Goal: Check status: Check status

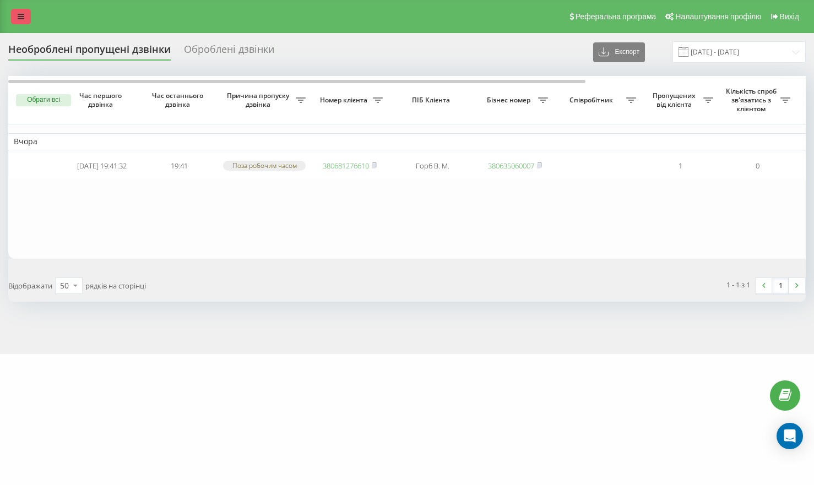
click at [20, 15] on icon at bounding box center [21, 17] width 7 height 8
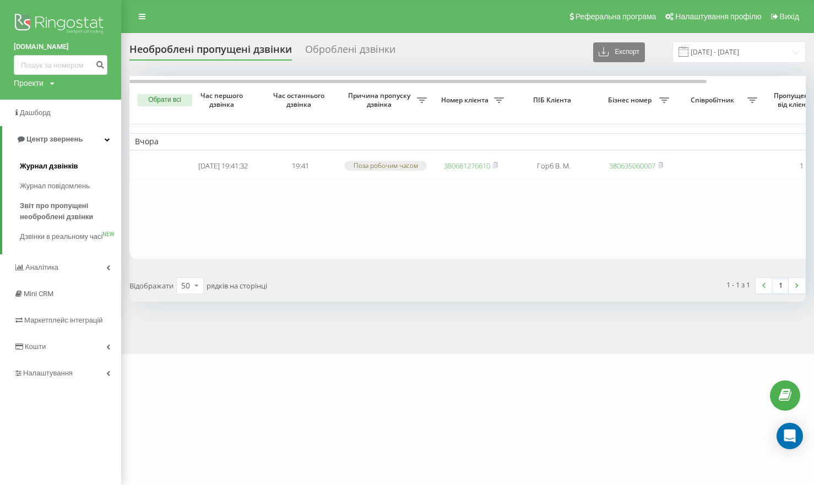
click at [55, 165] on span "Журнал дзвінків" at bounding box center [49, 166] width 58 height 11
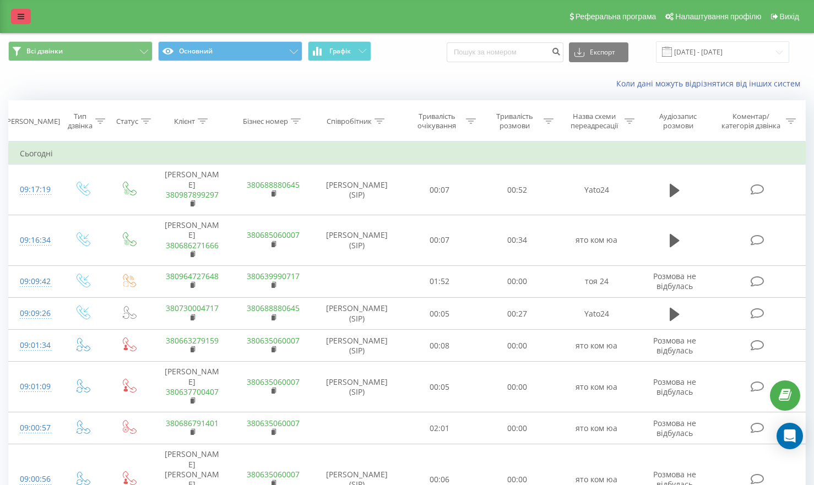
click at [15, 13] on link at bounding box center [21, 16] width 20 height 15
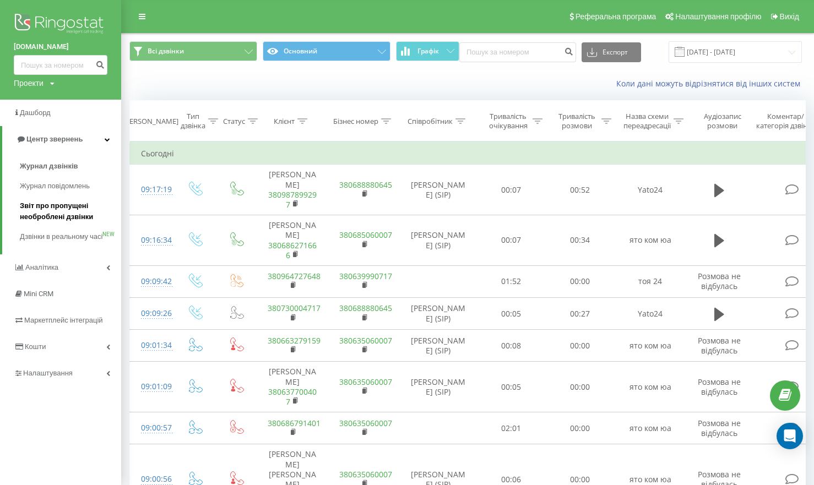
click at [56, 204] on span "Звіт про пропущені необроблені дзвінки" at bounding box center [68, 211] width 96 height 22
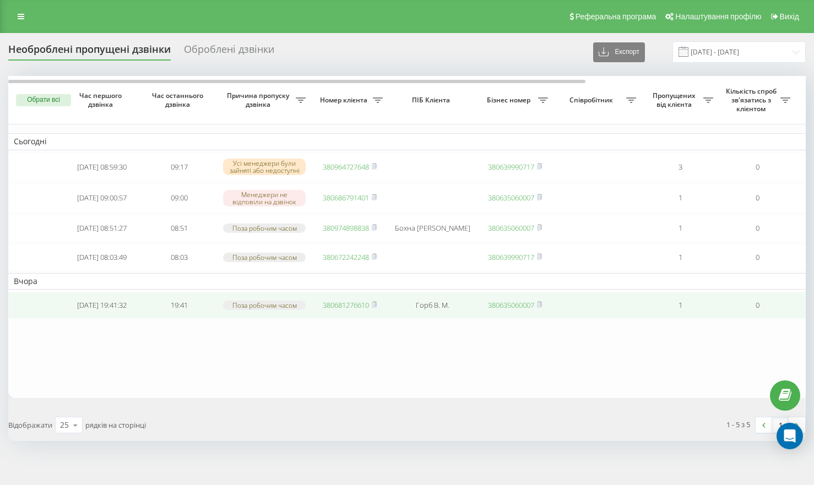
click at [346, 310] on link "380681276610" at bounding box center [346, 305] width 46 height 10
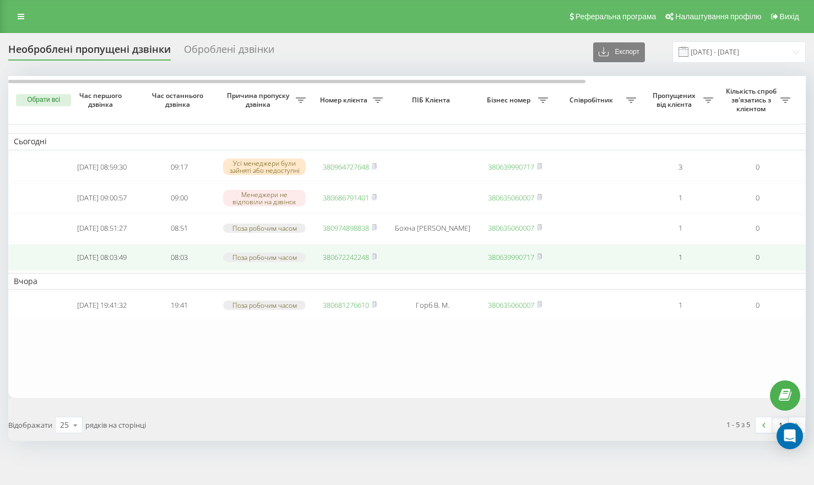
click at [328, 262] on link "380672242248" at bounding box center [346, 257] width 46 height 10
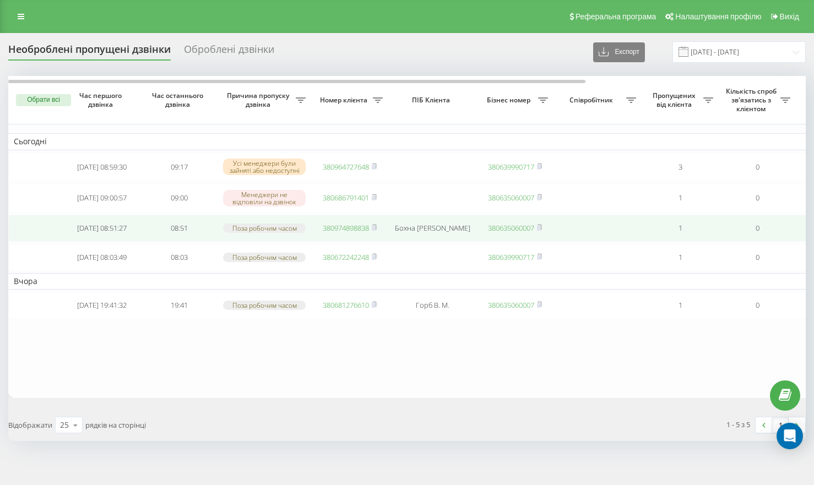
click at [334, 233] on link "380974898838" at bounding box center [346, 228] width 46 height 10
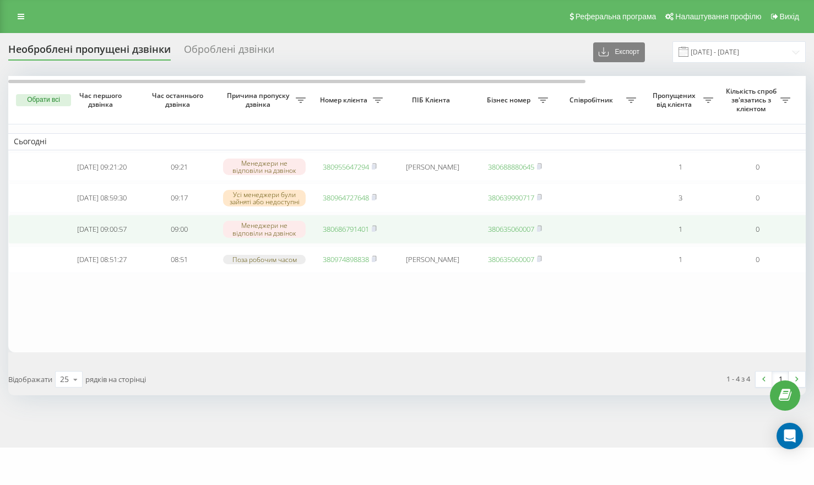
click at [342, 231] on link "380686791401" at bounding box center [346, 229] width 46 height 10
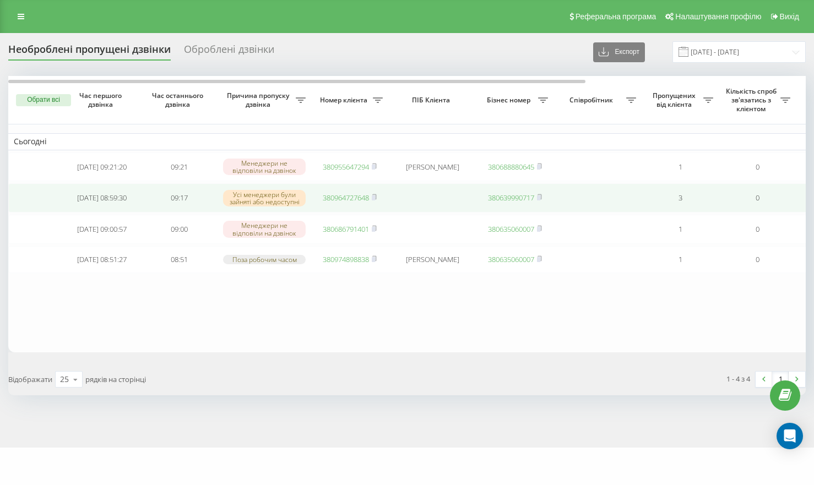
click at [350, 200] on link "380964727648" at bounding box center [346, 198] width 46 height 10
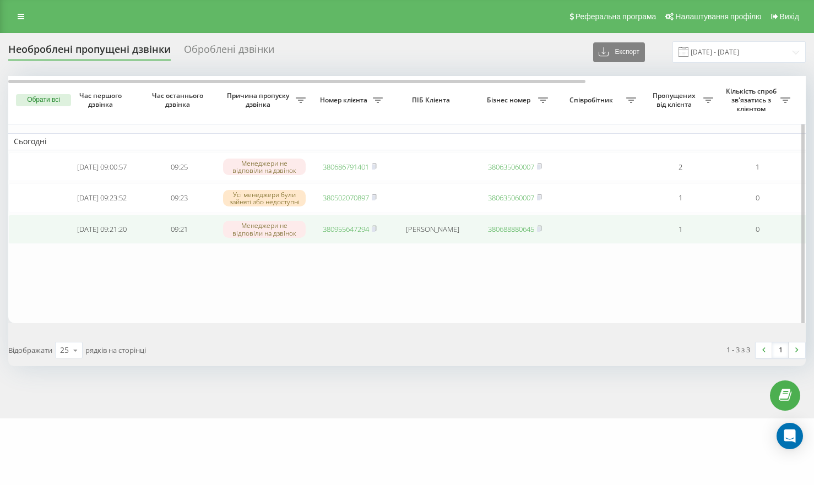
click at [336, 234] on link "380955647294" at bounding box center [346, 229] width 46 height 10
click at [330, 234] on link "380502070897" at bounding box center [346, 229] width 46 height 10
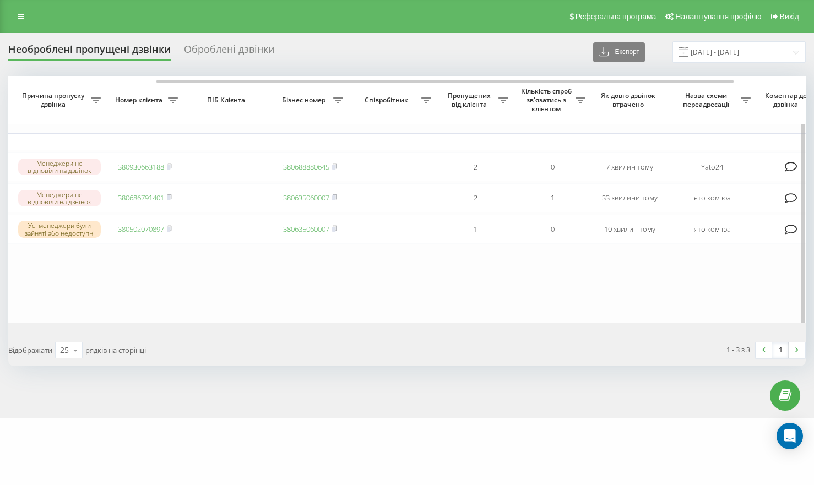
scroll to position [0, 304]
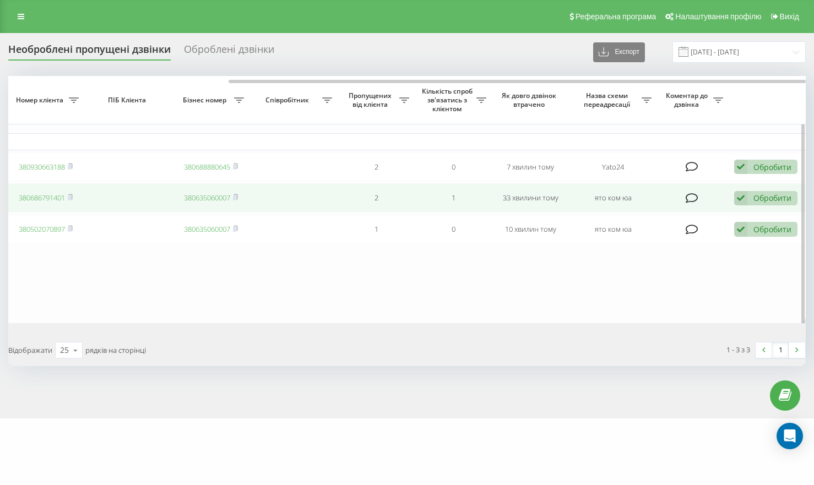
click at [738, 203] on icon at bounding box center [740, 198] width 13 height 15
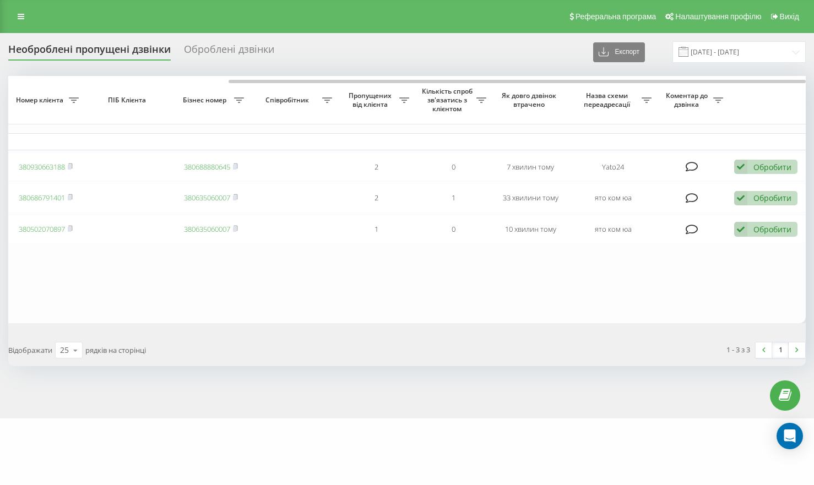
click at [510, 355] on div "1 - 3 з 3 1" at bounding box center [610, 350] width 406 height 32
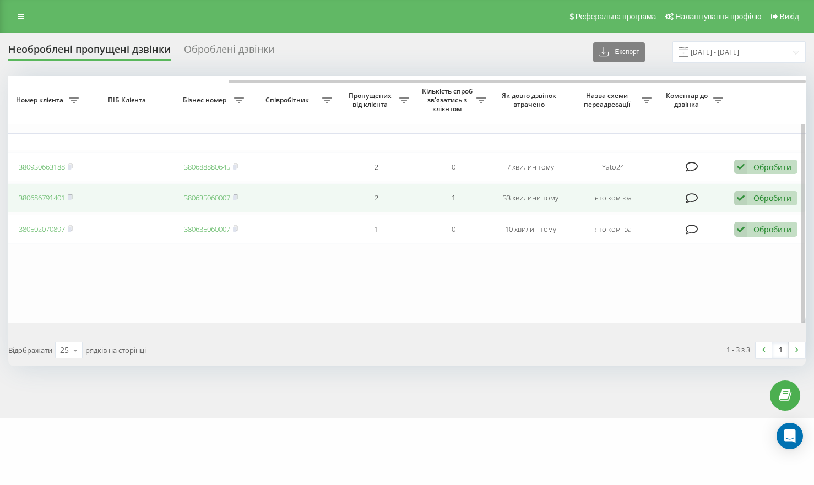
click at [54, 198] on link "380686791401" at bounding box center [42, 198] width 46 height 10
click at [54, 199] on link "380686791401" at bounding box center [42, 198] width 46 height 10
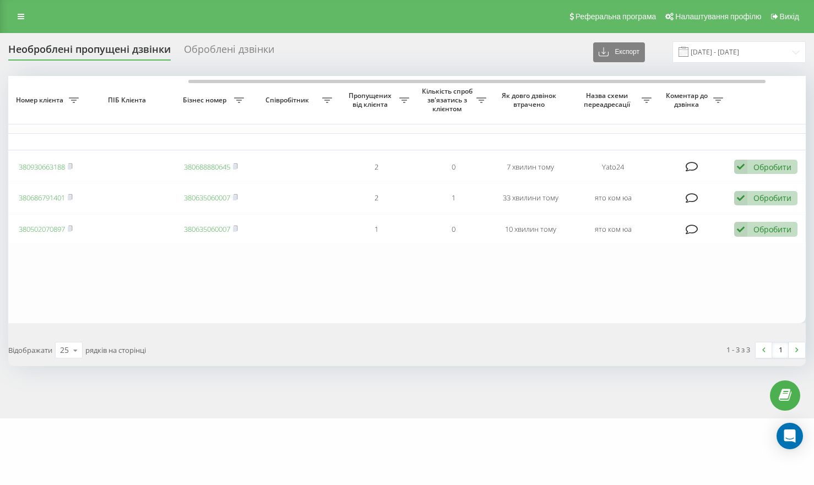
scroll to position [0, 0]
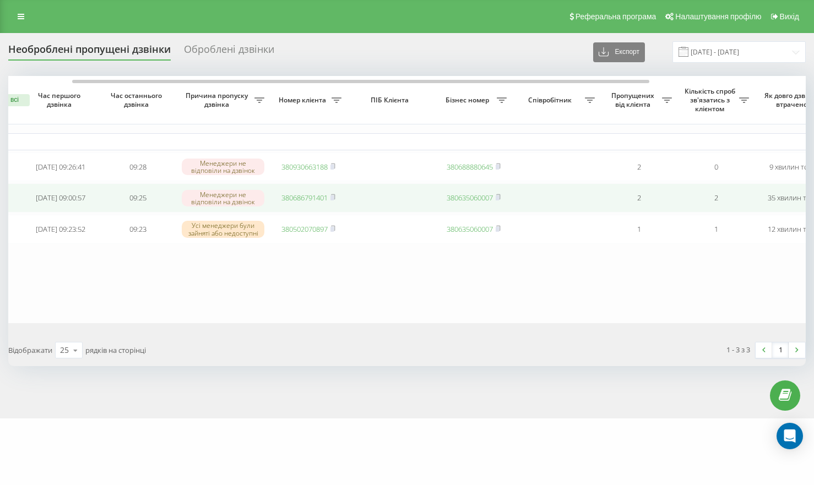
scroll to position [0, 61]
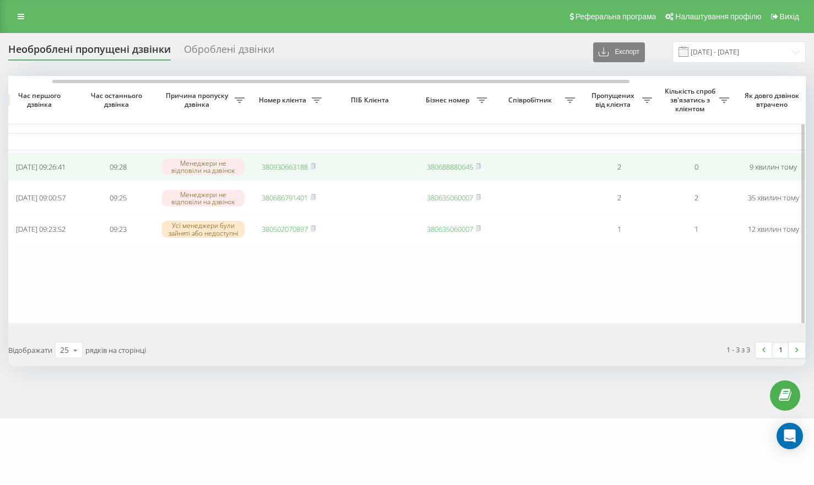
click at [279, 164] on link "380930663188" at bounding box center [285, 167] width 46 height 10
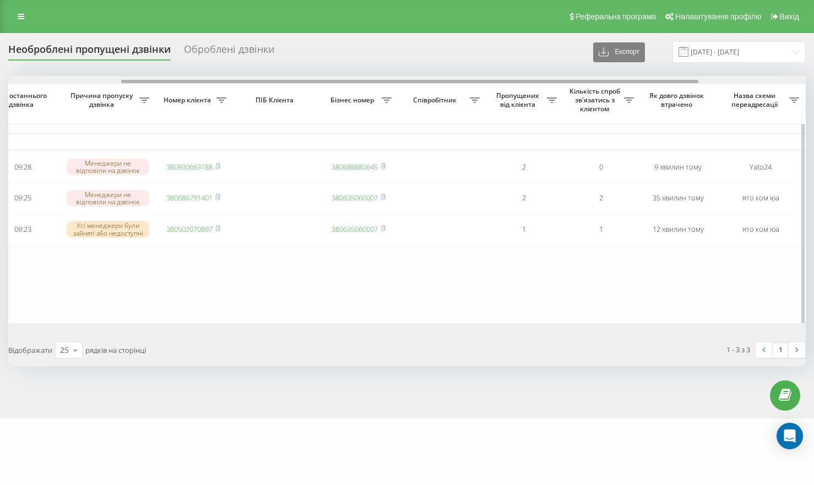
scroll to position [0, 304]
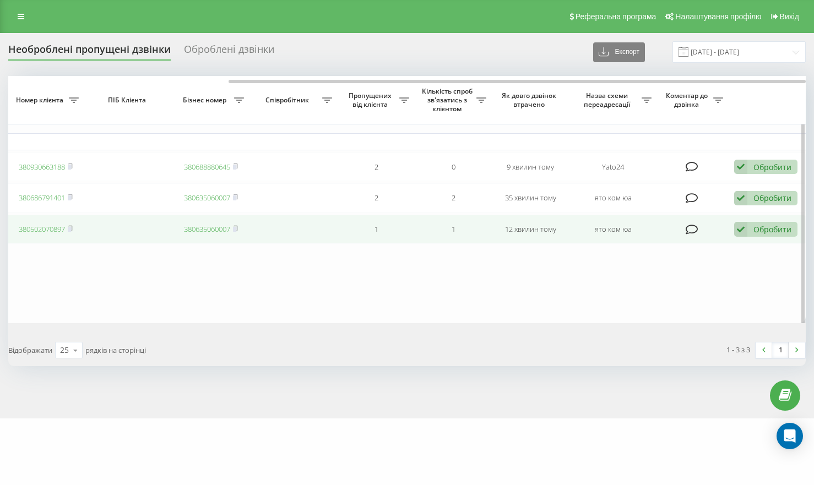
click at [741, 232] on icon at bounding box center [740, 229] width 13 height 15
click at [743, 237] on icon at bounding box center [740, 229] width 13 height 15
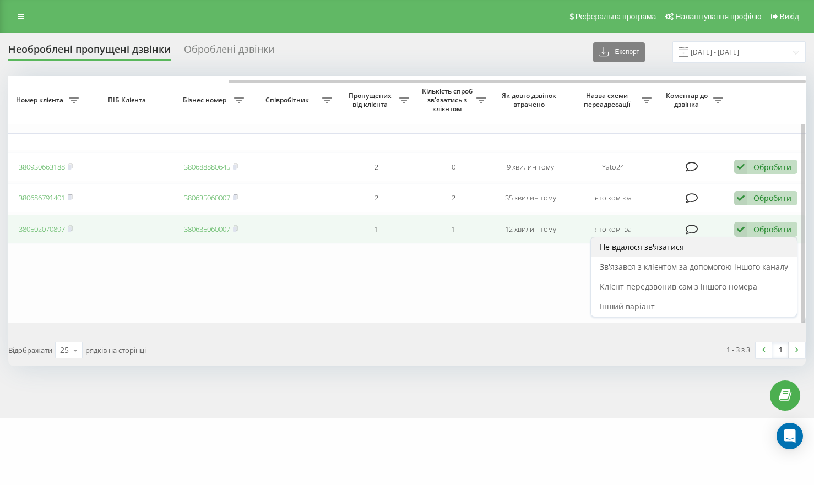
click at [694, 255] on div "Не вдалося зв'язатися" at bounding box center [694, 247] width 206 height 20
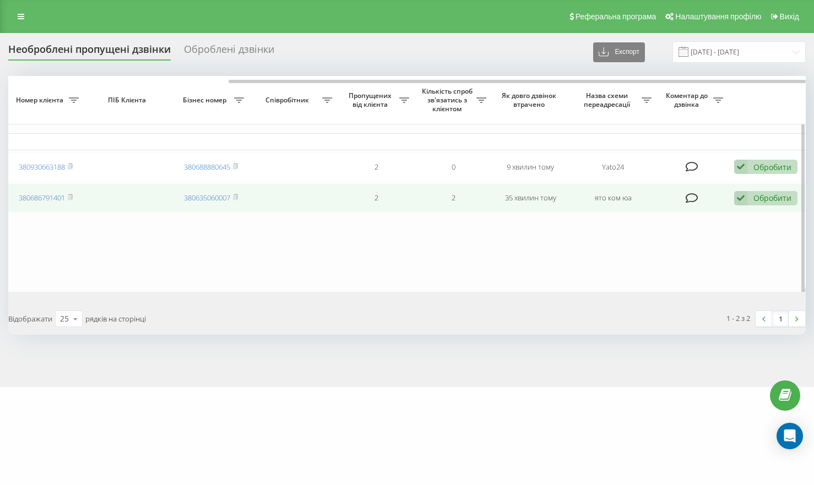
click at [738, 203] on icon at bounding box center [740, 198] width 13 height 15
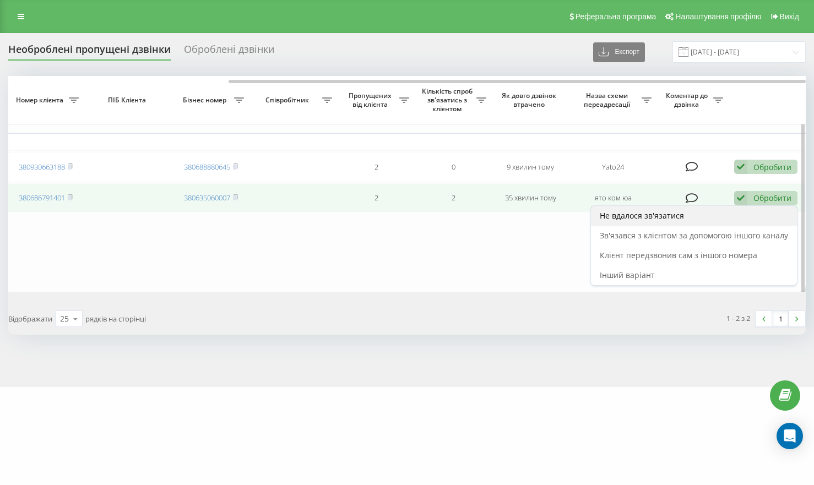
click at [679, 218] on span "Не вдалося зв'язатися" at bounding box center [642, 215] width 84 height 10
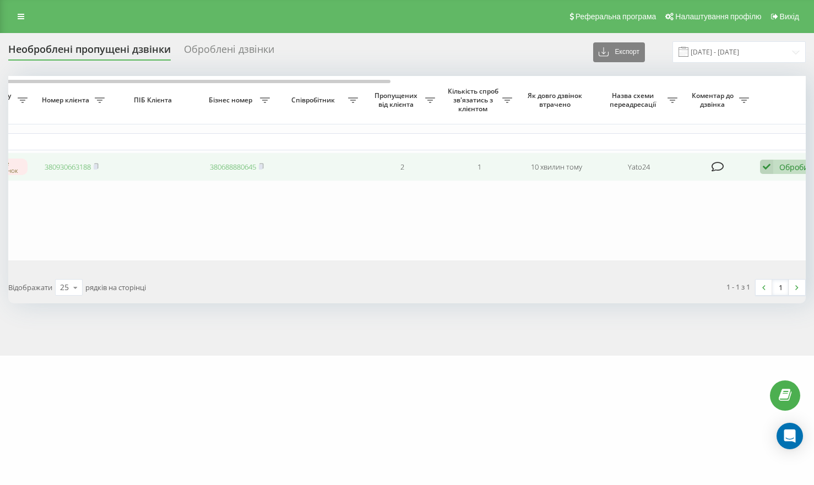
scroll to position [0, 304]
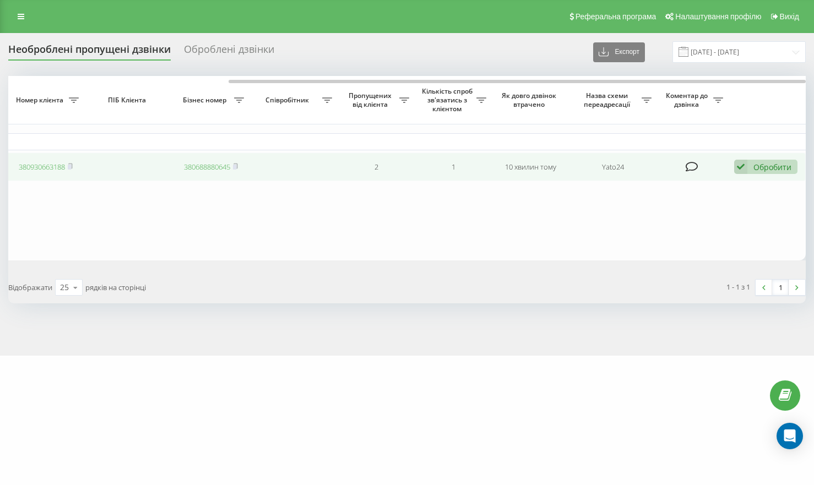
click at [739, 168] on icon at bounding box center [740, 167] width 13 height 15
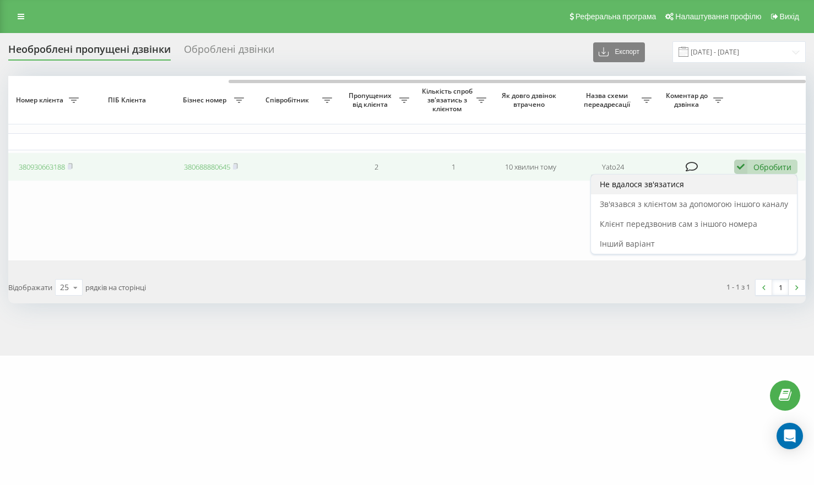
click at [696, 183] on div "Не вдалося зв'язатися" at bounding box center [694, 185] width 206 height 20
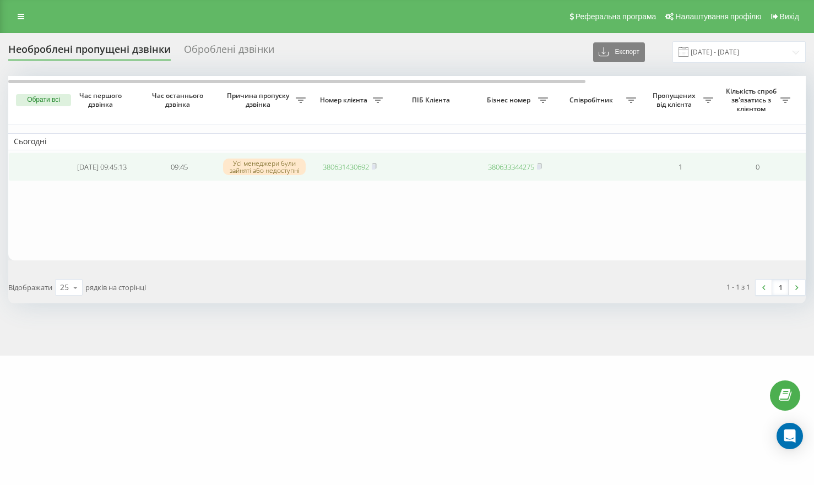
click at [355, 168] on link "380631430692" at bounding box center [346, 167] width 46 height 10
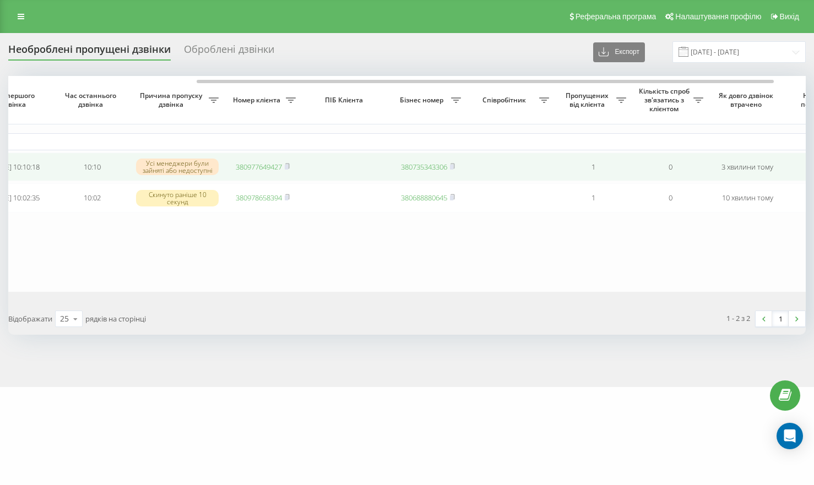
scroll to position [0, 304]
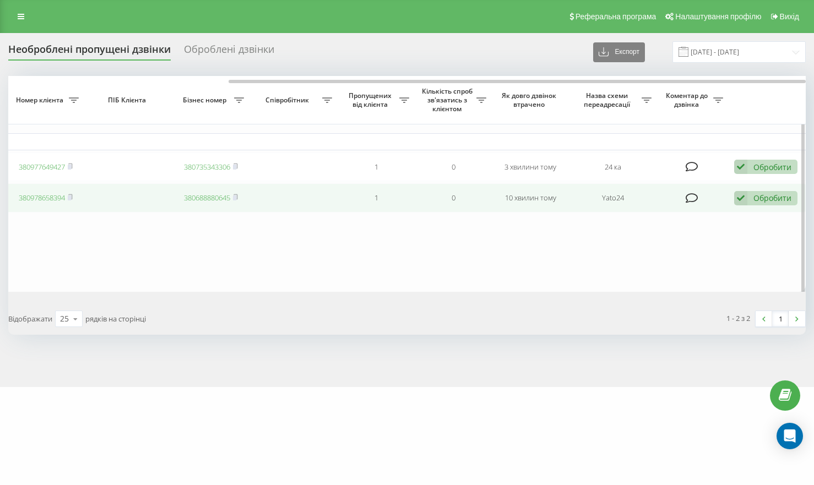
click at [738, 197] on icon at bounding box center [740, 198] width 13 height 15
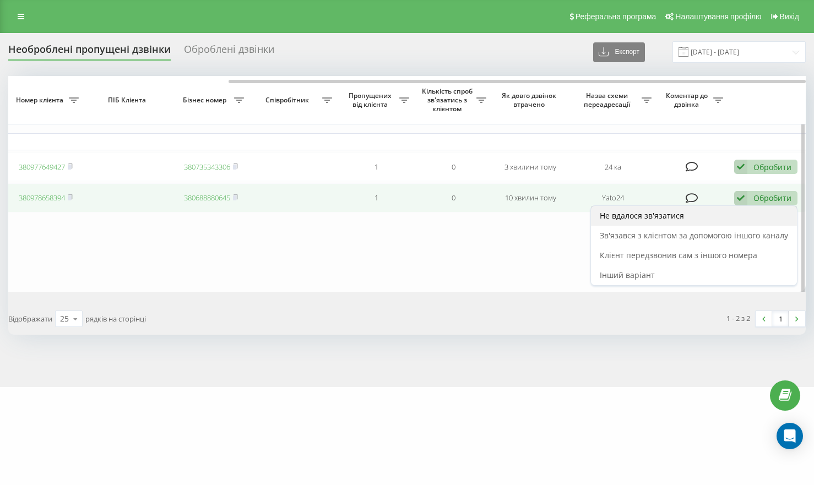
click at [640, 219] on span "Не вдалося зв'язатися" at bounding box center [642, 215] width 84 height 10
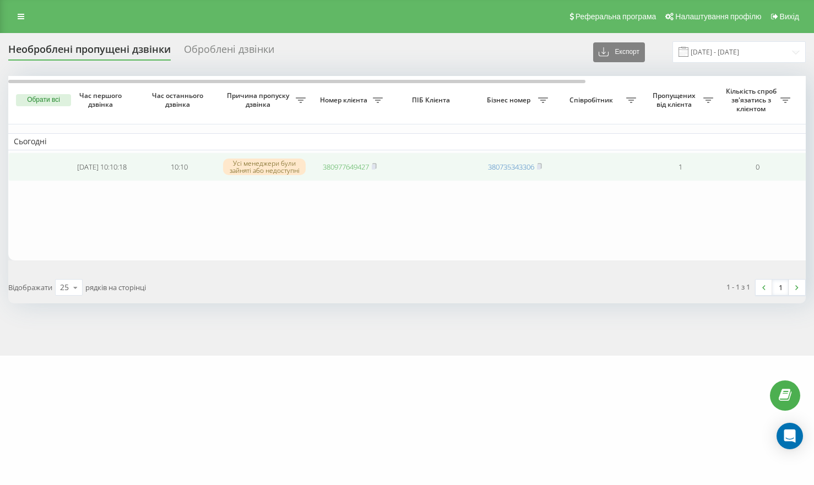
click at [350, 166] on link "380977649427" at bounding box center [346, 167] width 46 height 10
click at [354, 167] on link "380977649427" at bounding box center [346, 167] width 46 height 10
click at [337, 167] on link "380685900862" at bounding box center [346, 167] width 46 height 10
click at [342, 167] on link "380972896326" at bounding box center [346, 167] width 46 height 10
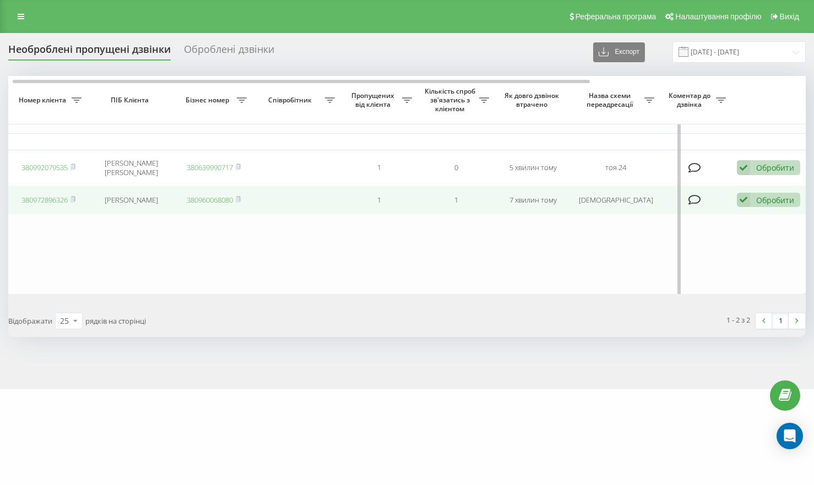
scroll to position [0, 304]
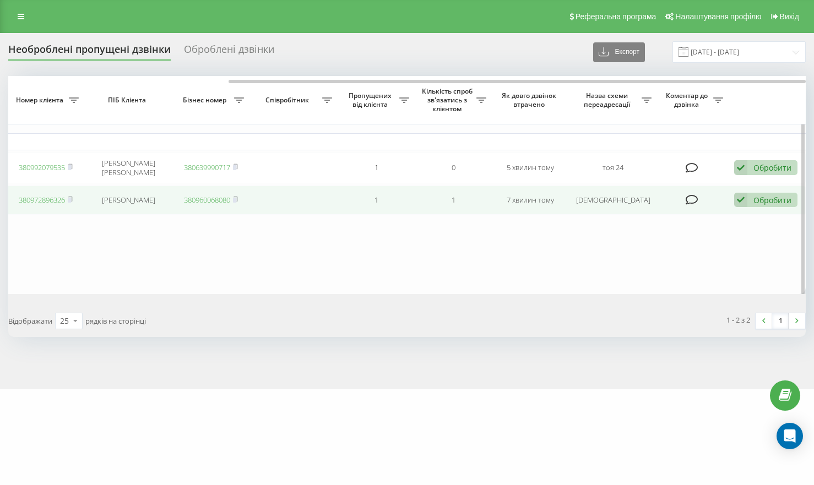
click at [745, 198] on icon at bounding box center [740, 200] width 13 height 15
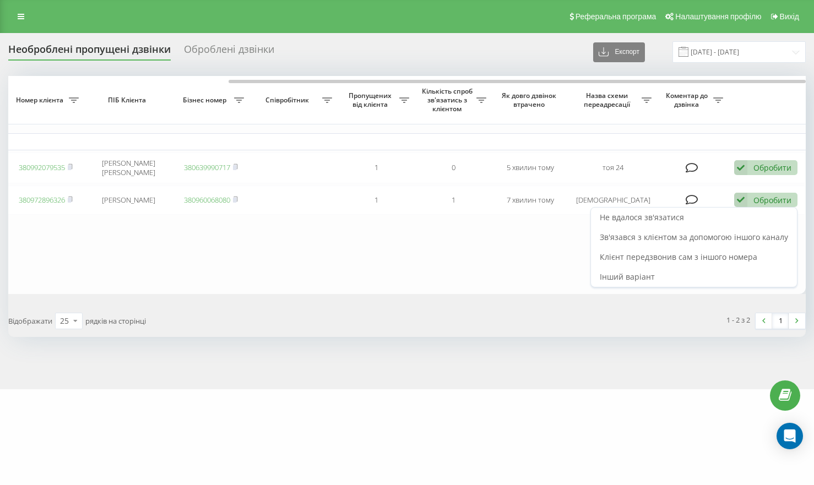
click at [703, 220] on div "Не вдалося зв'язатися" at bounding box center [694, 218] width 206 height 20
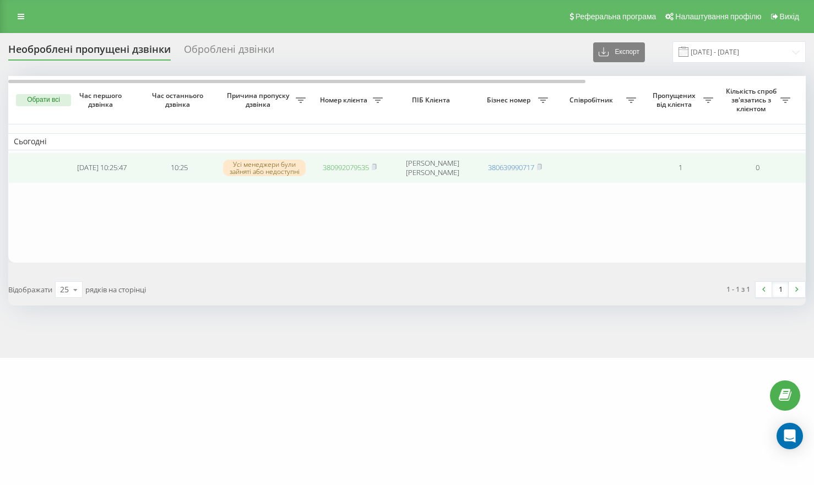
click at [335, 162] on link "380992079535" at bounding box center [346, 167] width 46 height 10
click at [345, 168] on link "380992079535" at bounding box center [346, 167] width 46 height 10
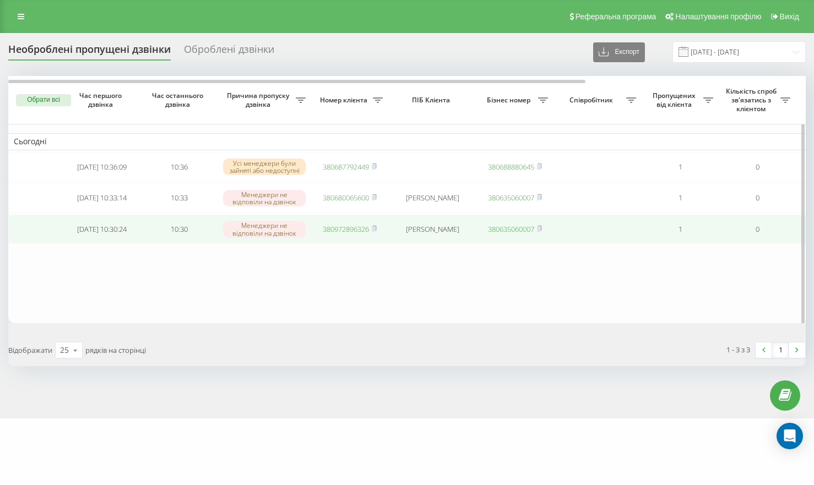
click at [346, 231] on link "380972896326" at bounding box center [346, 229] width 46 height 10
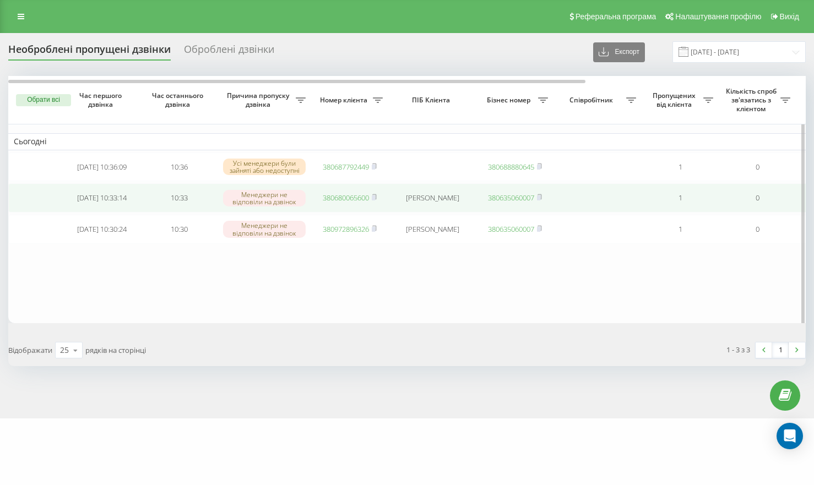
click at [334, 200] on link "380680065600" at bounding box center [346, 198] width 46 height 10
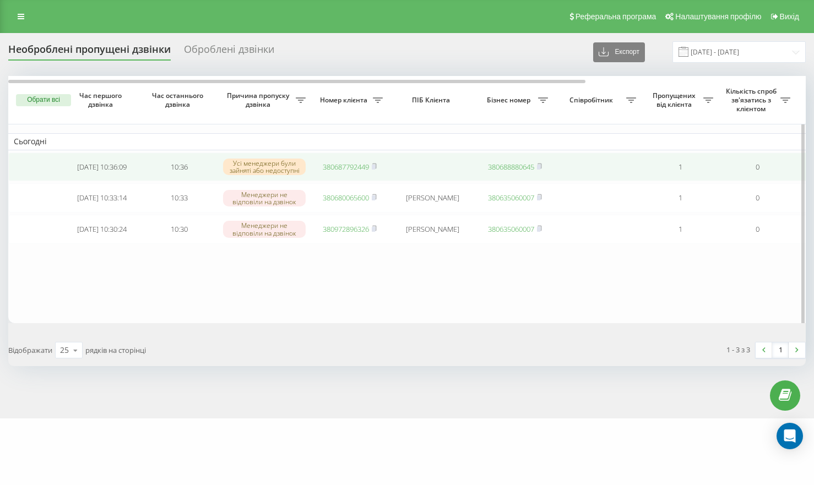
click at [332, 172] on link "380687792449" at bounding box center [346, 167] width 46 height 10
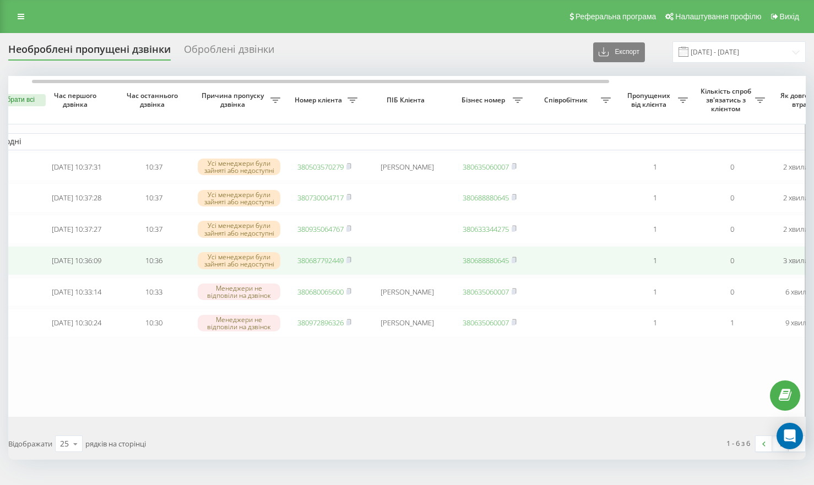
scroll to position [0, 25]
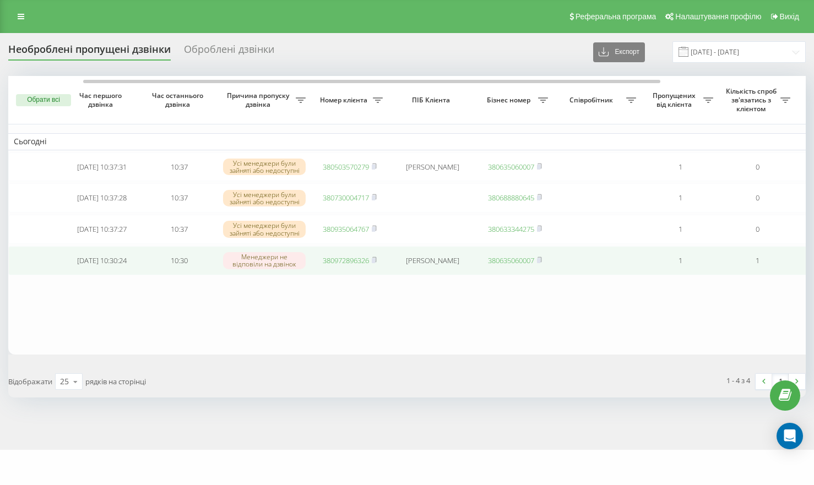
scroll to position [0, 304]
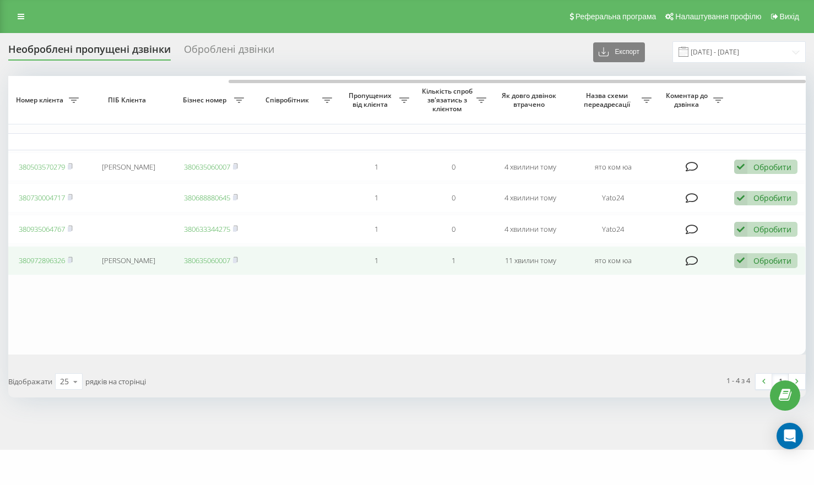
click at [754, 262] on div "Обробити" at bounding box center [772, 260] width 38 height 10
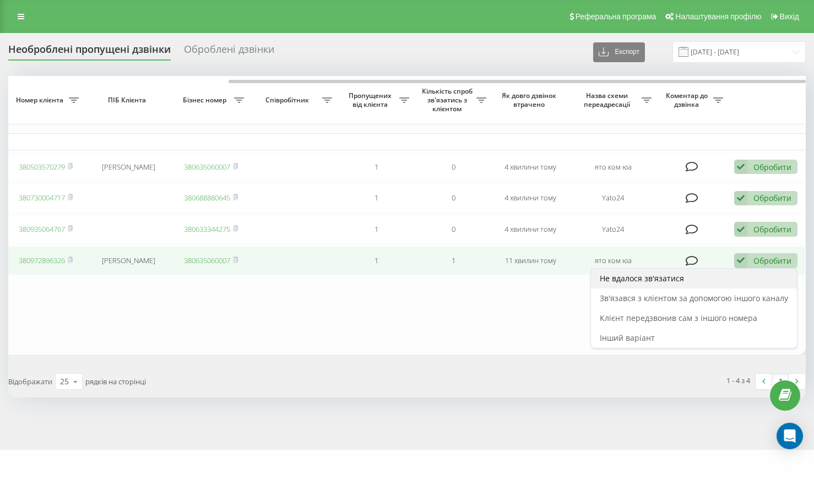
click at [684, 286] on div "Не вдалося зв'язатися" at bounding box center [694, 279] width 206 height 20
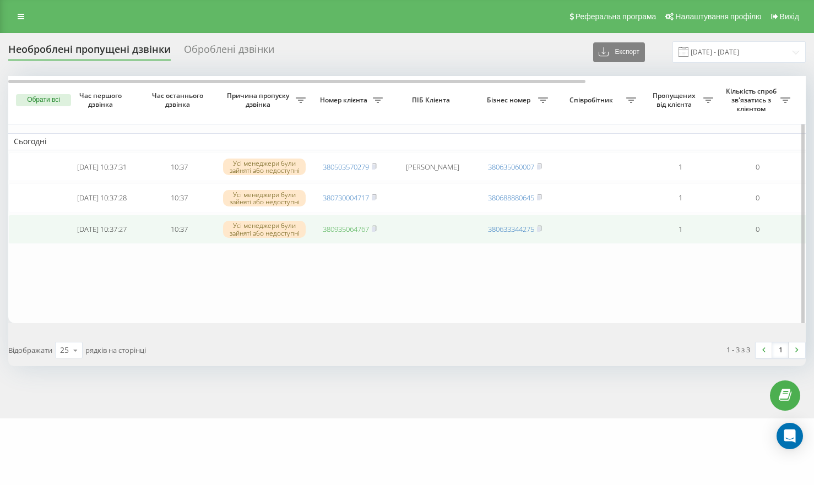
click at [340, 234] on link "380935064767" at bounding box center [346, 229] width 46 height 10
click at [339, 240] on td "380730004717" at bounding box center [349, 229] width 77 height 29
click at [356, 232] on link "380730004717" at bounding box center [346, 229] width 46 height 10
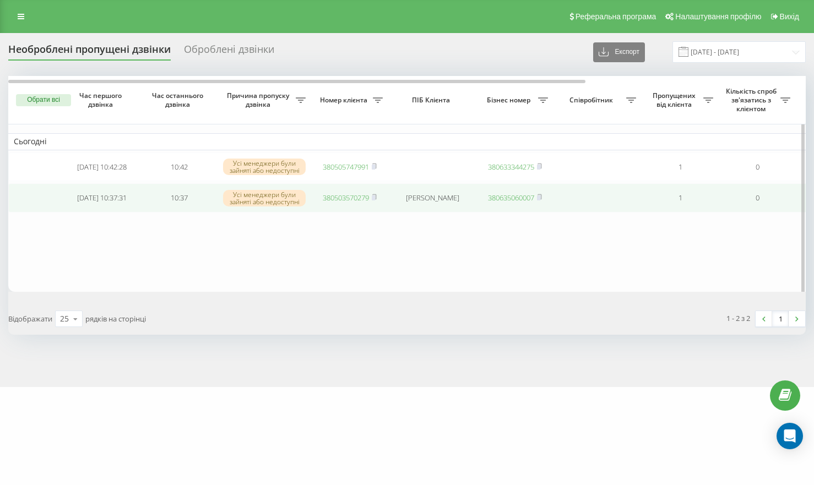
click at [339, 203] on link "380503570279" at bounding box center [346, 198] width 46 height 10
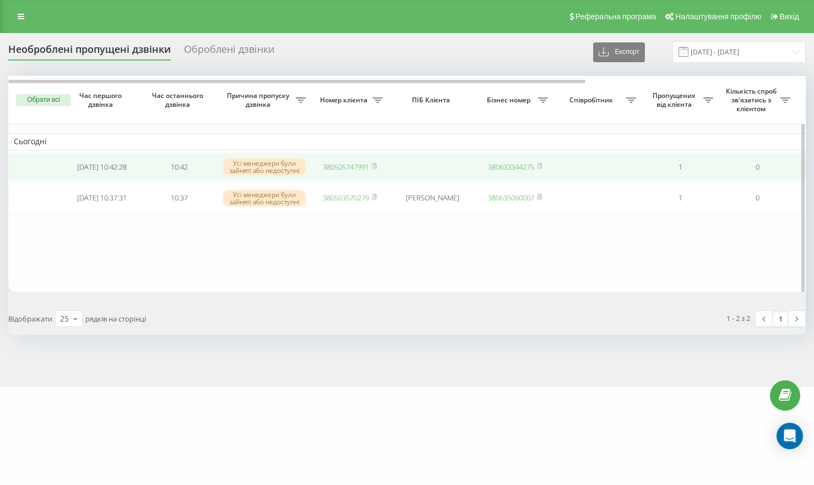
click at [340, 167] on link "380505747991" at bounding box center [346, 167] width 46 height 10
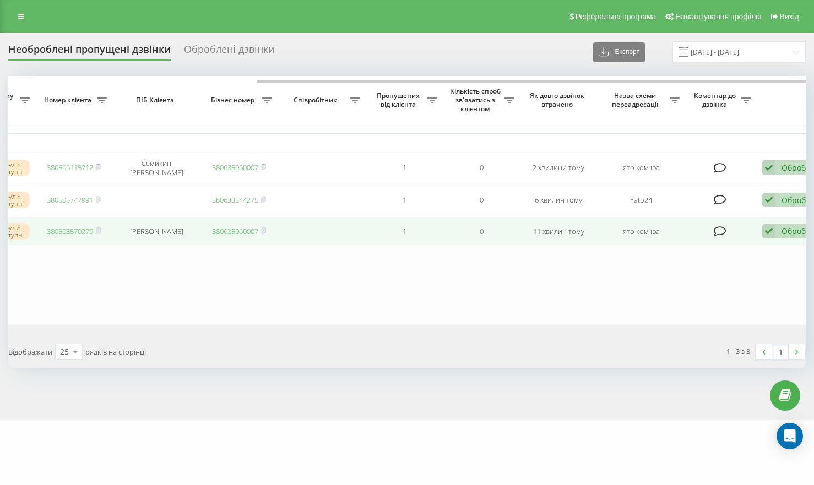
scroll to position [0, 304]
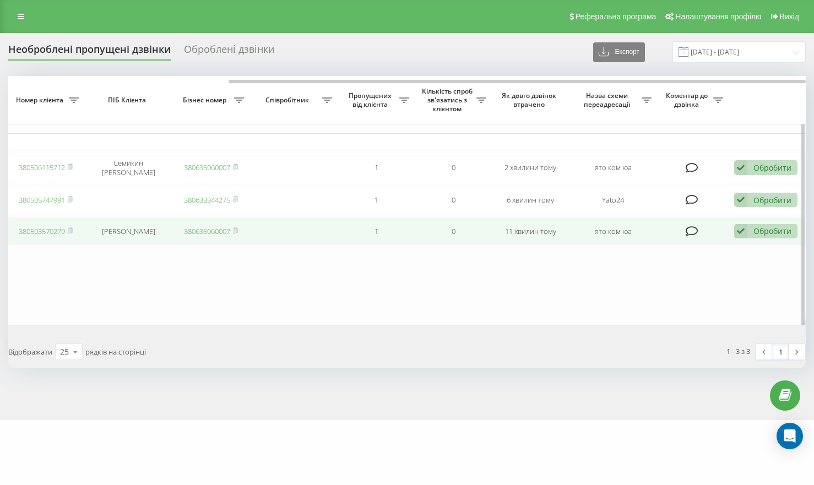
click at [738, 235] on icon at bounding box center [740, 231] width 13 height 15
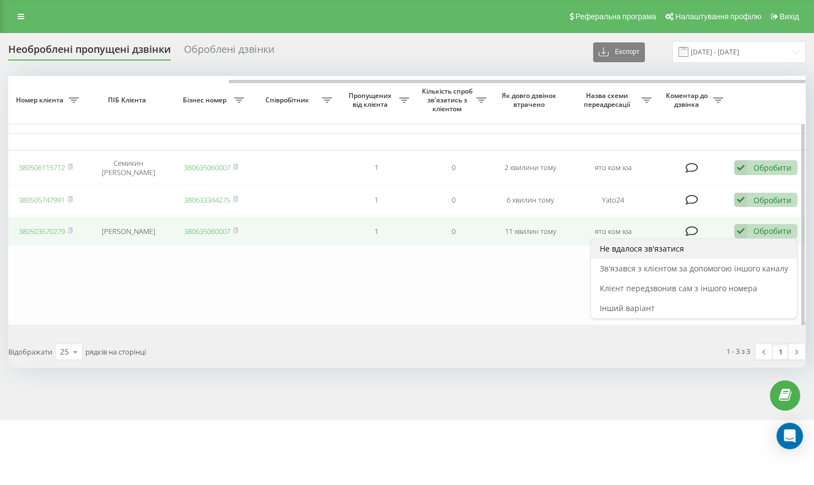
click at [634, 250] on span "Не вдалося зв'язатися" at bounding box center [642, 248] width 84 height 10
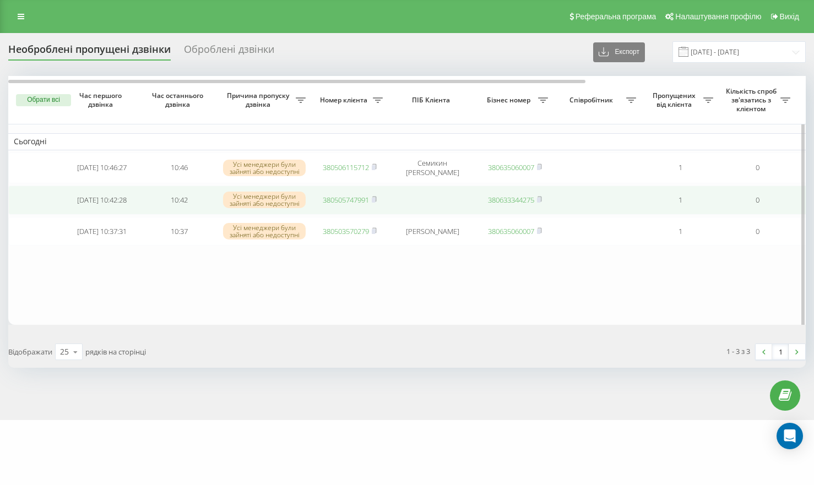
click at [332, 200] on link "380505747991" at bounding box center [346, 200] width 46 height 10
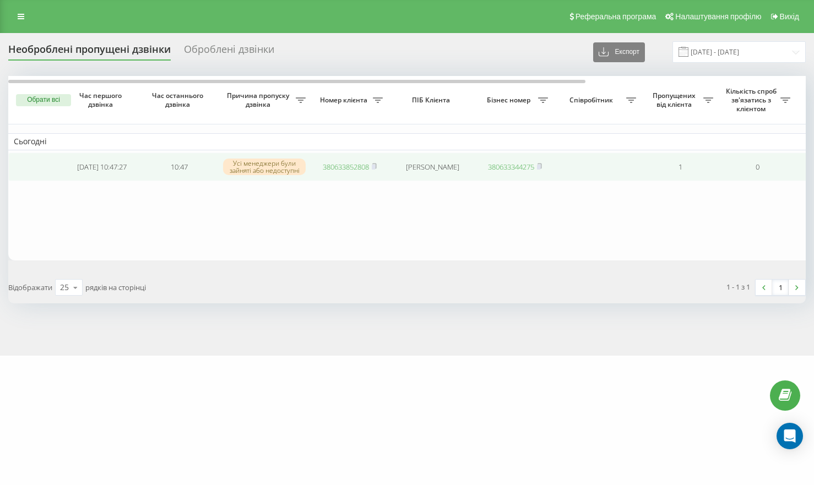
click at [353, 170] on link "380633852808" at bounding box center [346, 167] width 46 height 10
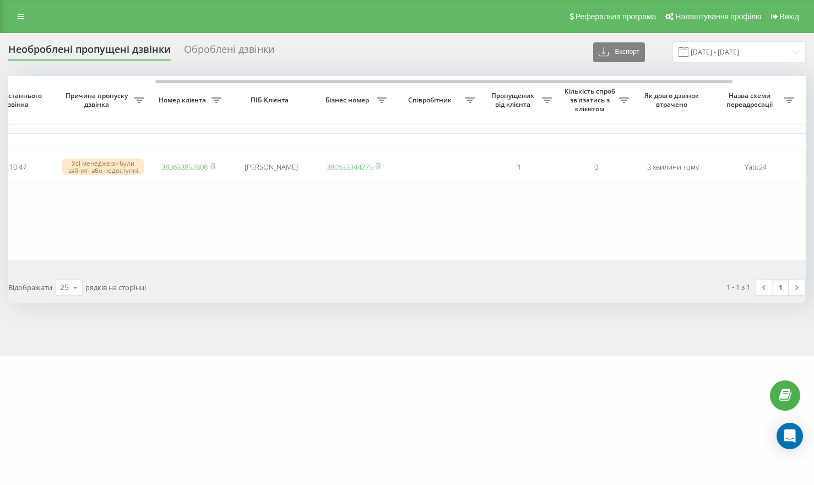
scroll to position [0, 304]
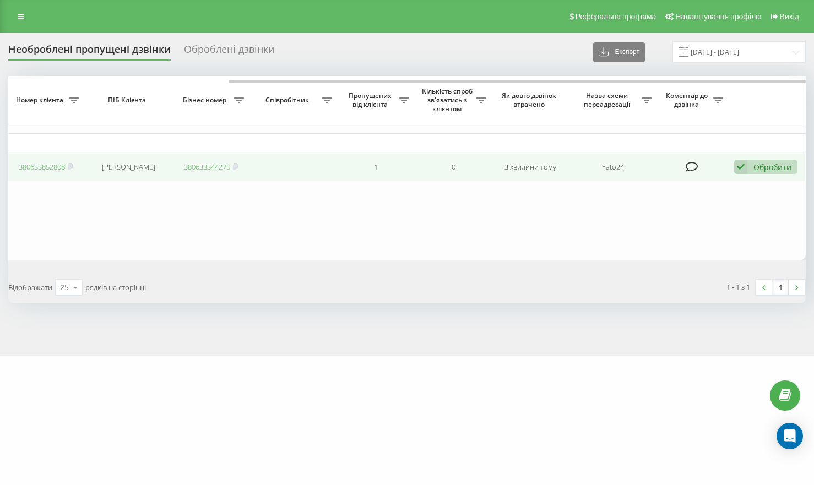
click at [755, 173] on div "Обробити Не вдалося зв'язатися Зв'язався з клієнтом за допомогою іншого каналу …" at bounding box center [765, 167] width 63 height 15
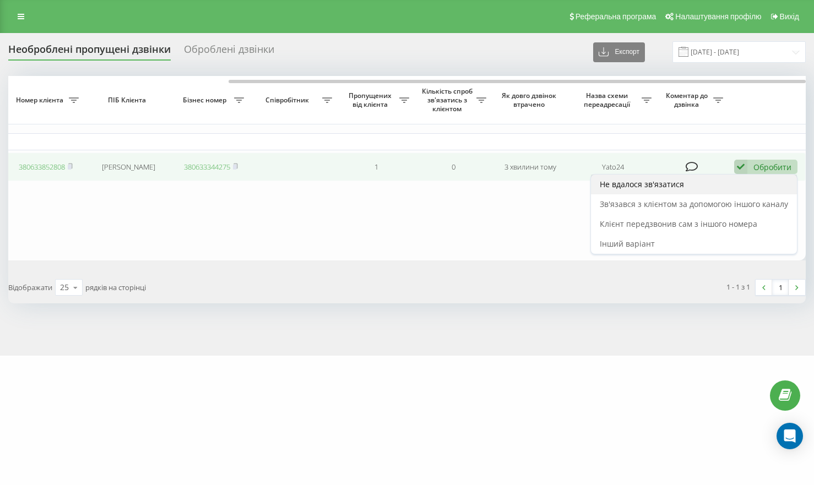
click at [679, 189] on span "Не вдалося зв'язатися" at bounding box center [642, 184] width 84 height 10
